Goal: Find specific page/section: Find specific page/section

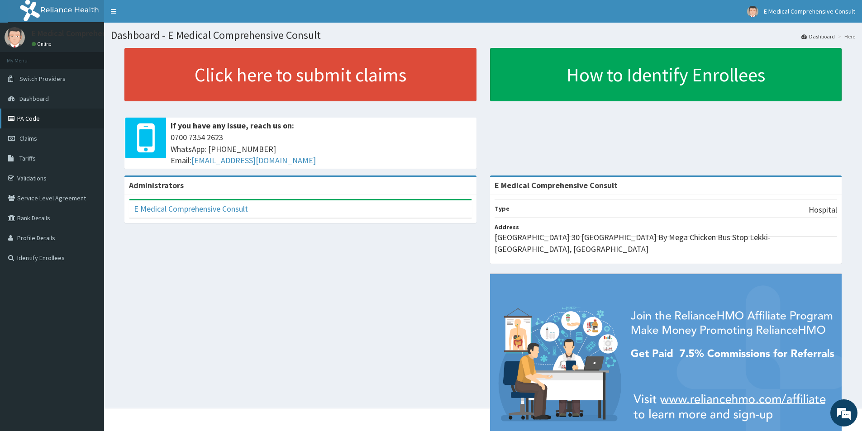
click at [26, 123] on link "PA Code" at bounding box center [52, 119] width 104 height 20
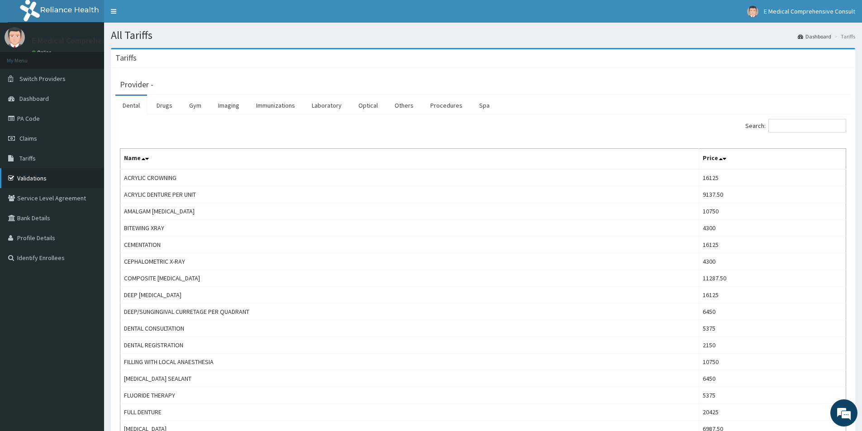
click at [33, 175] on link "Validations" at bounding box center [52, 178] width 104 height 20
click at [801, 126] on input "Search:" at bounding box center [807, 126] width 78 height 14
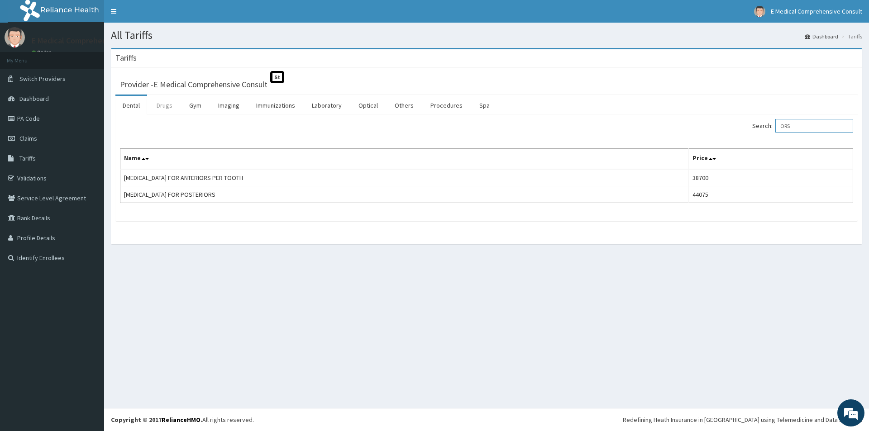
type input "ORS"
click at [163, 105] on link "Drugs" at bounding box center [164, 105] width 30 height 19
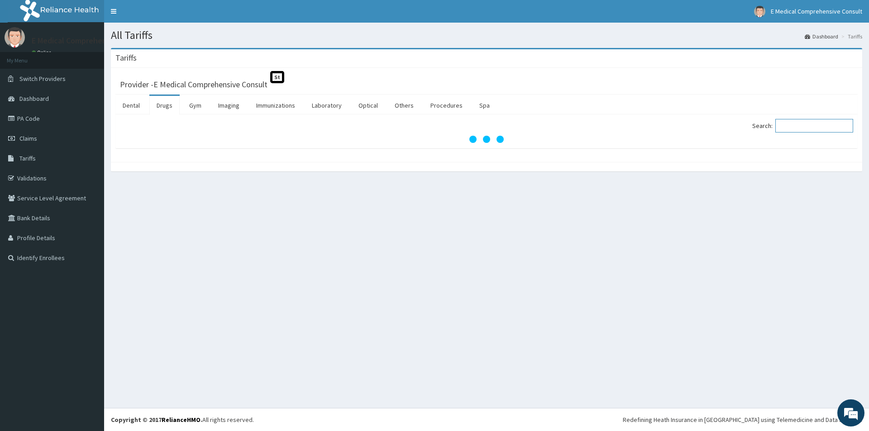
click at [788, 124] on input "Search:" at bounding box center [814, 126] width 78 height 14
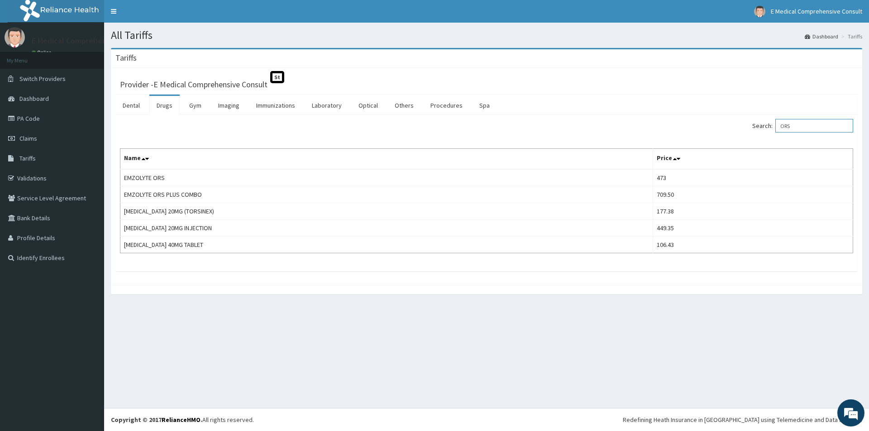
type input "ORS"
click at [33, 119] on link "PA Code" at bounding box center [52, 119] width 104 height 20
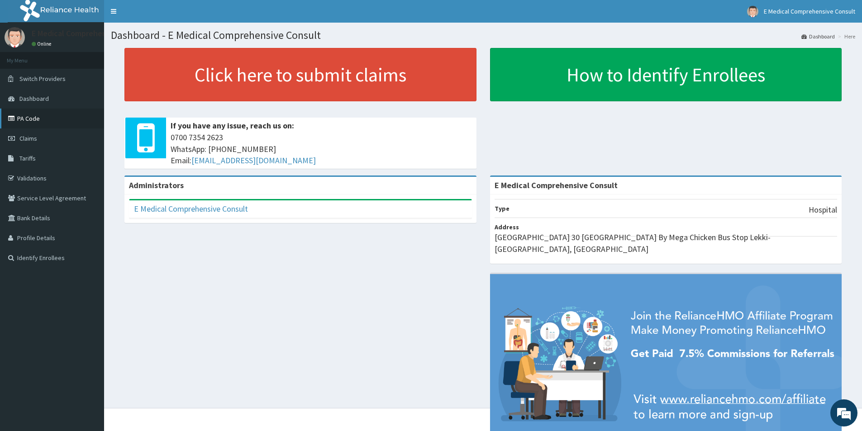
click at [16, 115] on icon at bounding box center [12, 118] width 9 height 6
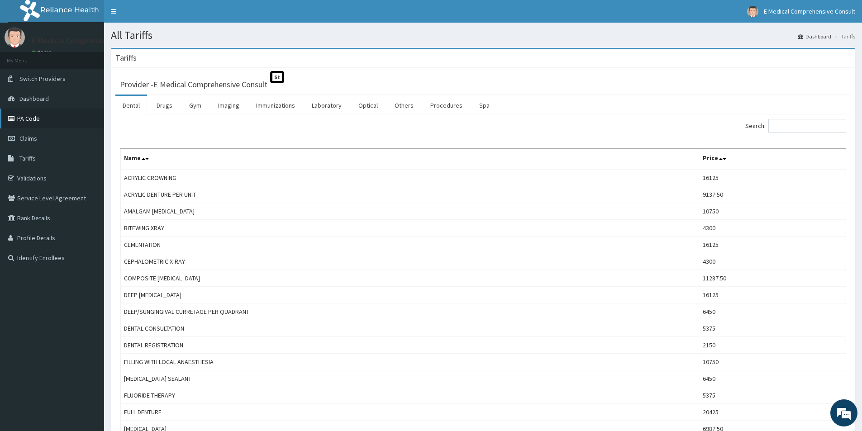
click at [33, 124] on link "PA Code" at bounding box center [52, 119] width 104 height 20
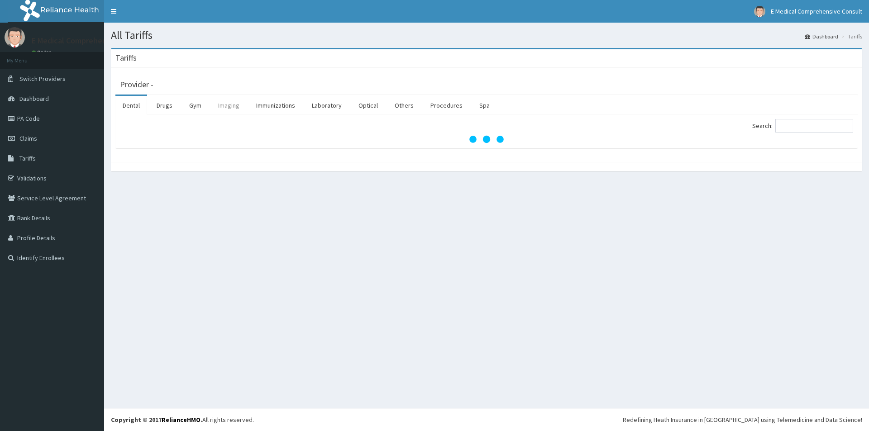
click at [238, 102] on link "Imaging" at bounding box center [229, 105] width 36 height 19
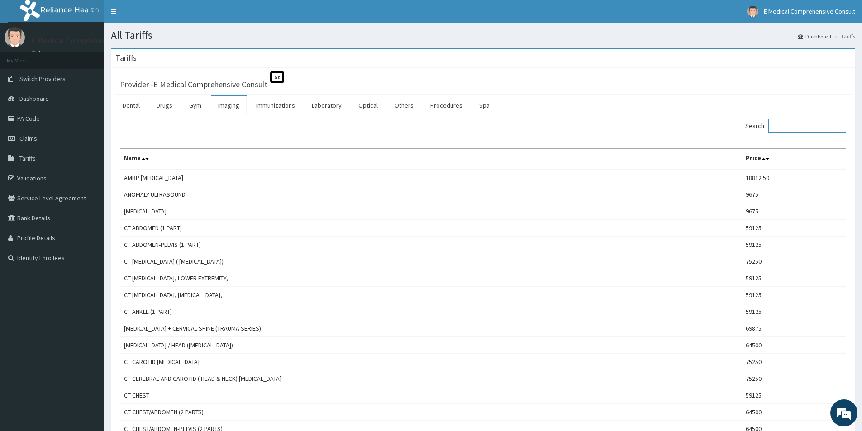
click at [801, 131] on input "Search:" at bounding box center [807, 126] width 78 height 14
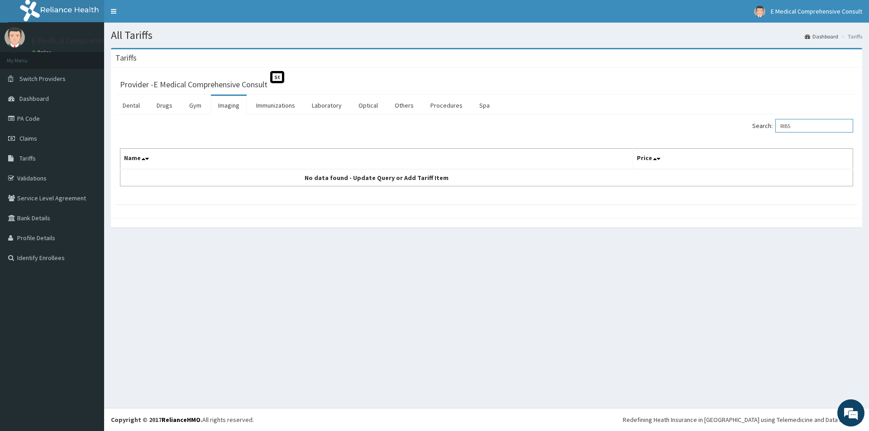
type input "RIBS"
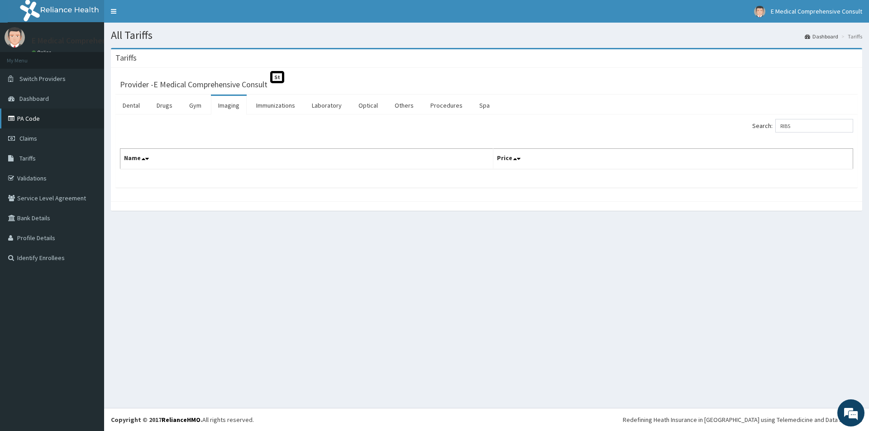
click at [18, 123] on link "PA Code" at bounding box center [52, 119] width 104 height 20
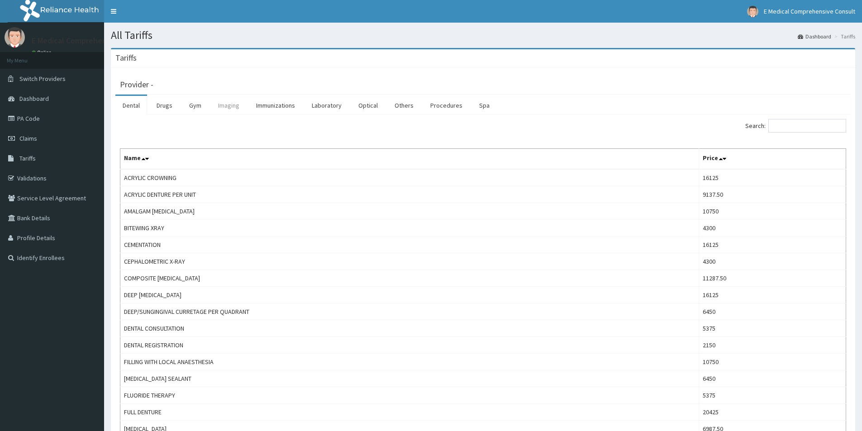
click at [227, 108] on link "Imaging" at bounding box center [229, 105] width 36 height 19
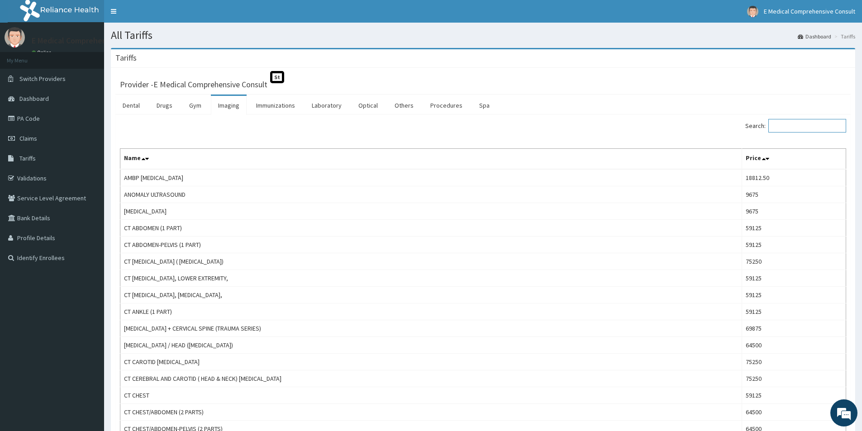
click at [810, 128] on input "Search:" at bounding box center [807, 126] width 78 height 14
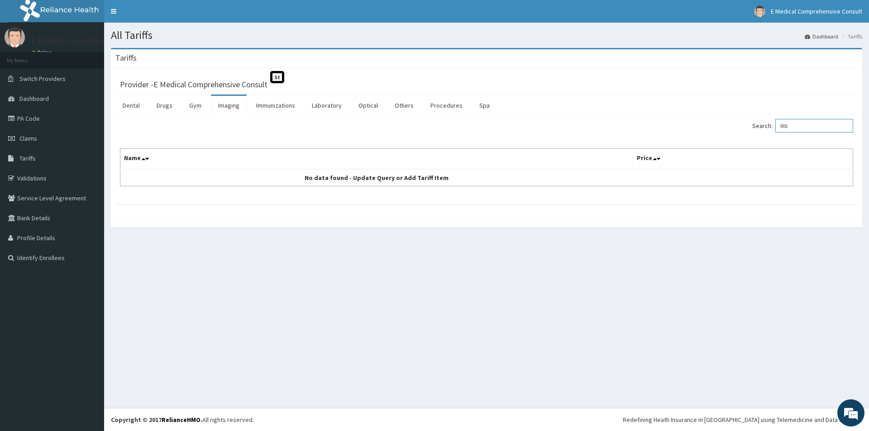
type input "RIB"
click at [16, 116] on icon at bounding box center [12, 118] width 9 height 6
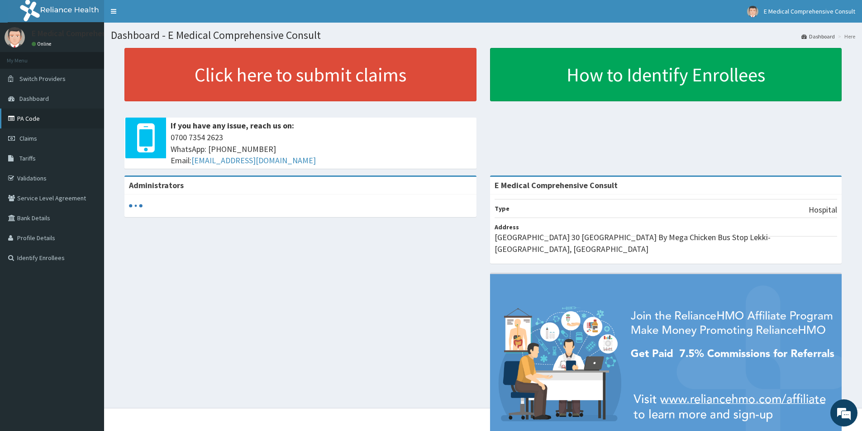
click at [29, 117] on link "PA Code" at bounding box center [52, 119] width 104 height 20
